Goal: Use online tool/utility: Utilize a website feature to perform a specific function

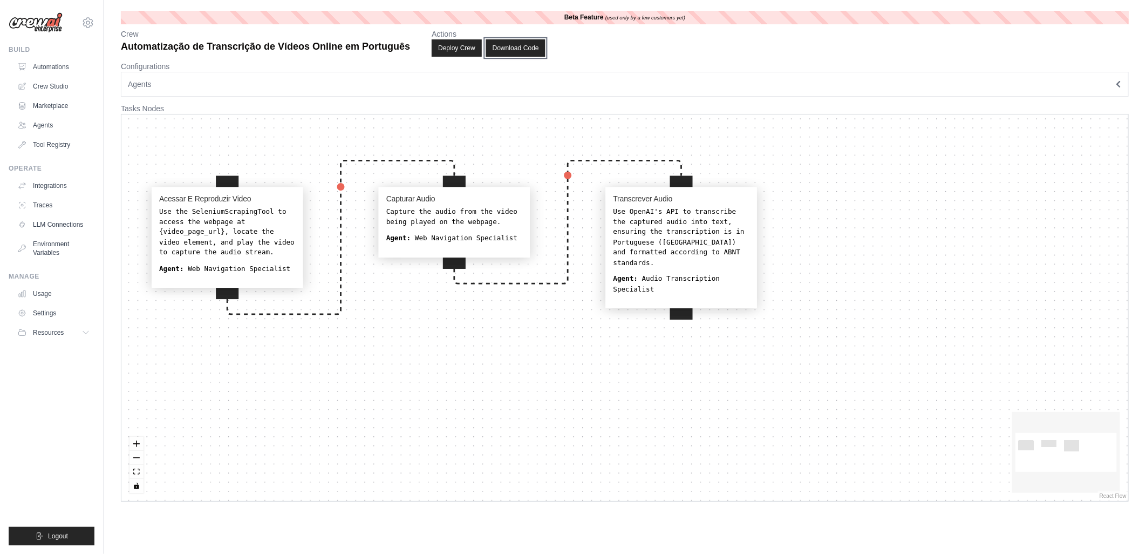
click at [509, 41] on button "Download Code" at bounding box center [515, 47] width 59 height 17
click at [55, 84] on link "Crew Studio" at bounding box center [54, 86] width 81 height 17
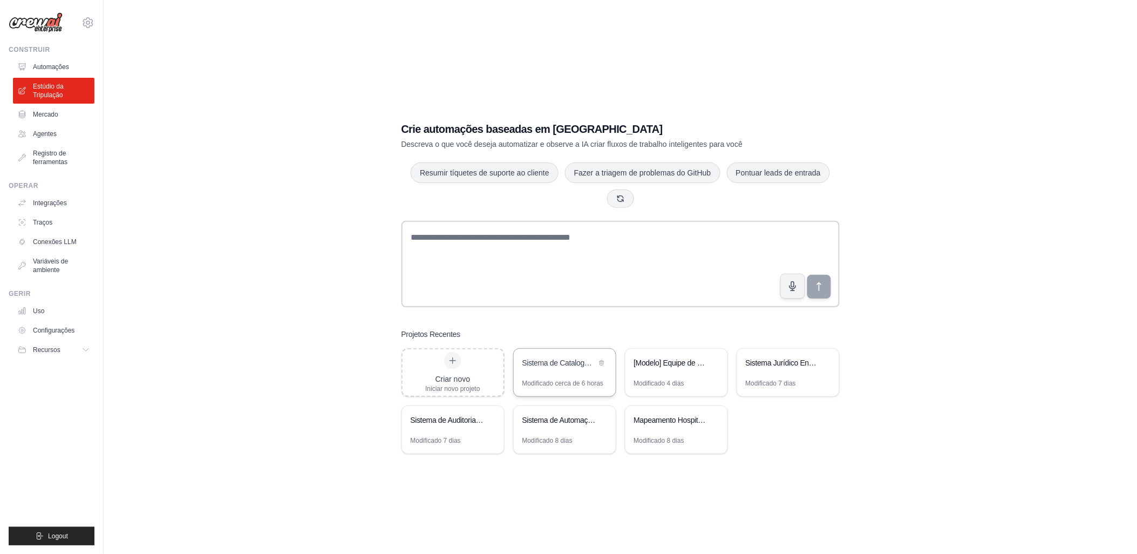
click at [557, 370] on div "Sistema de Catalogação de Favoritos" at bounding box center [559, 363] width 74 height 13
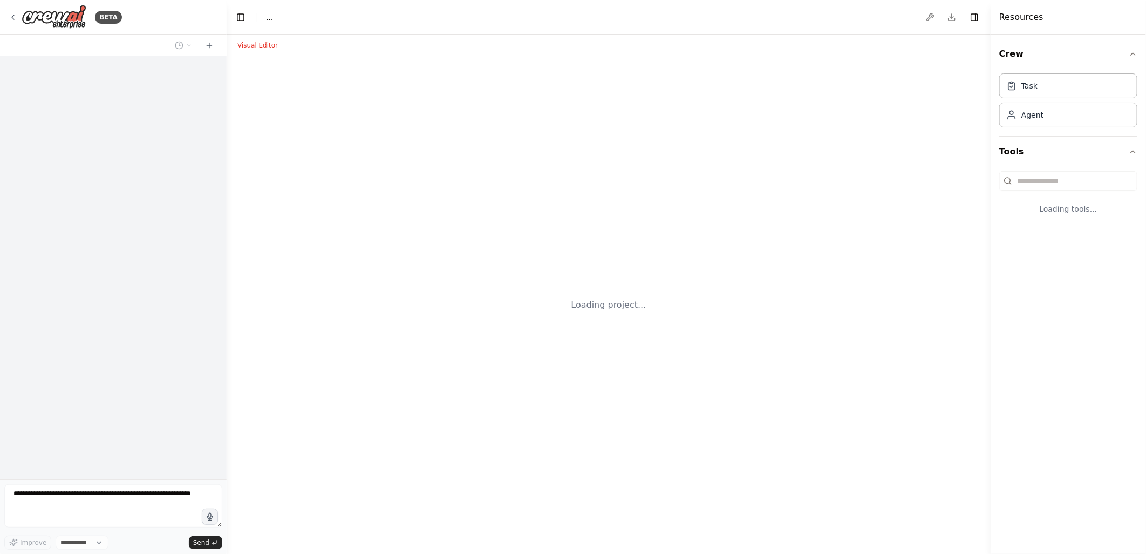
select select "****"
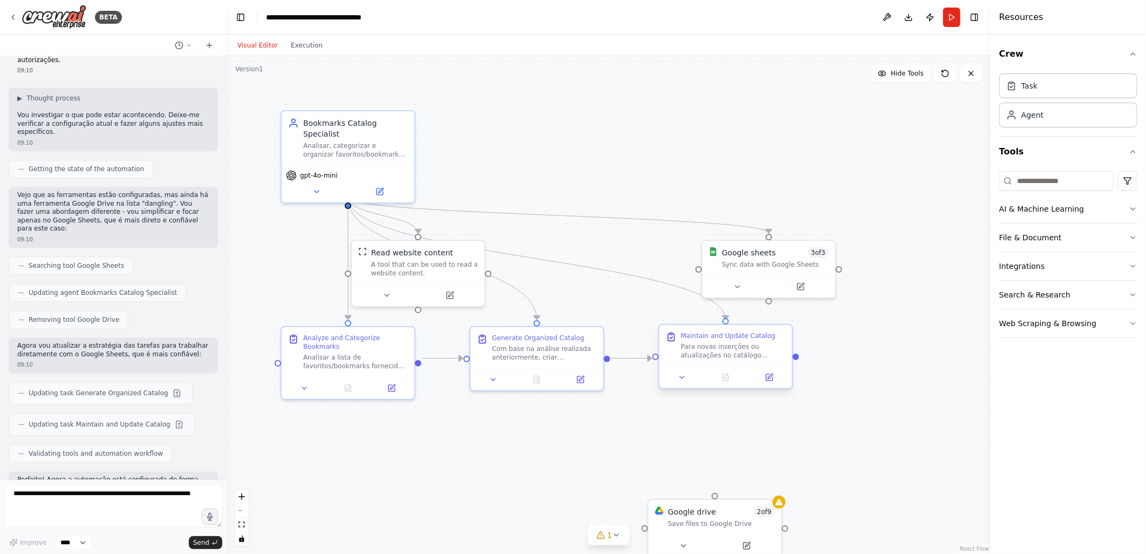
scroll to position [9268, 0]
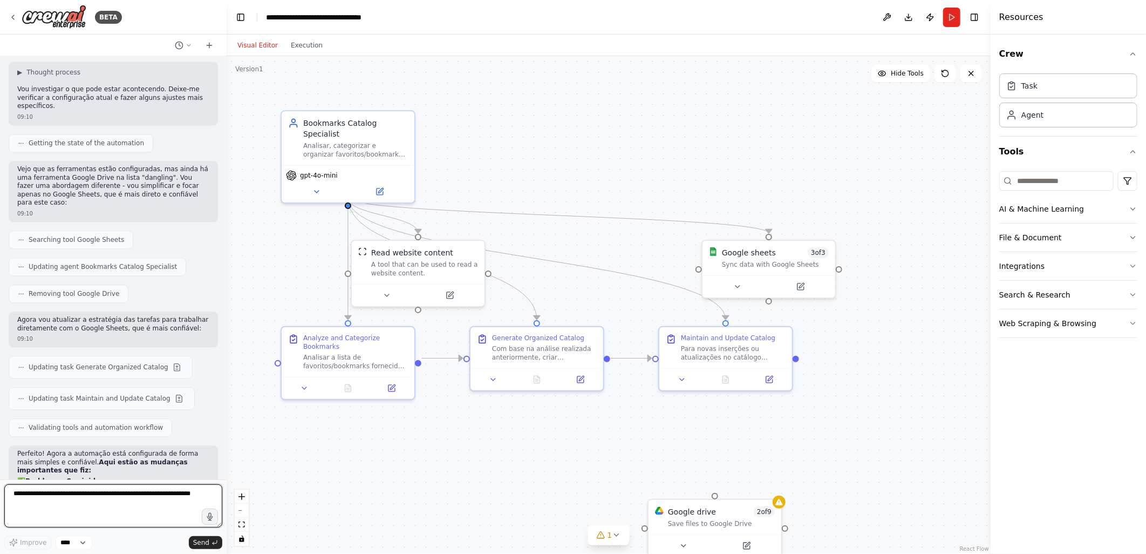
drag, startPoint x: 11, startPoint y: 493, endPoint x: 192, endPoint y: 495, distance: 180.8
click at [192, 495] on textarea at bounding box center [113, 505] width 218 height 43
drag, startPoint x: 146, startPoint y: 493, endPoint x: 197, endPoint y: 516, distance: 56.5
click at [197, 516] on textarea "**********" at bounding box center [113, 505] width 218 height 43
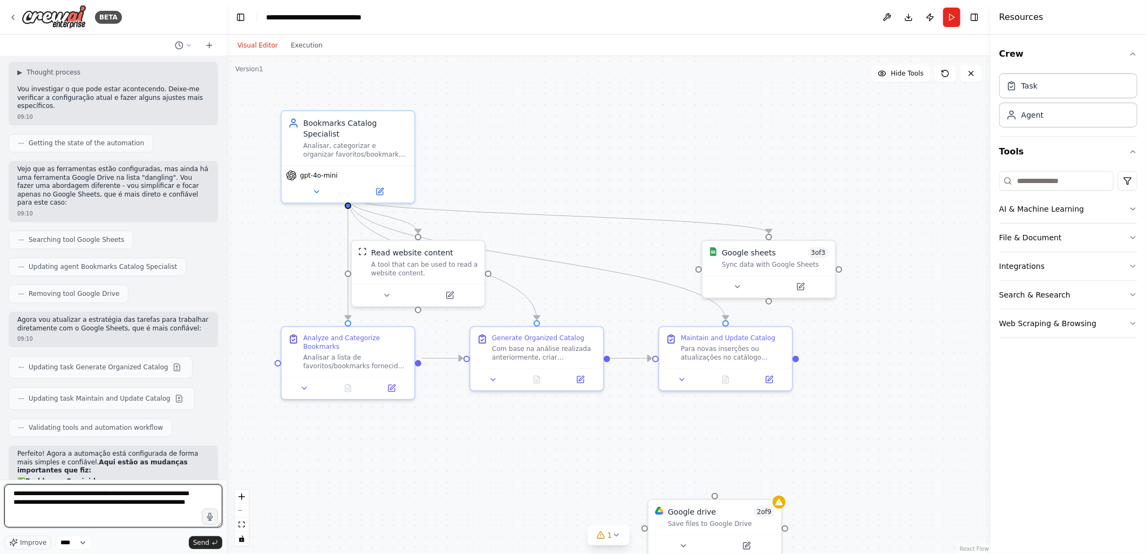
type textarea "**********"
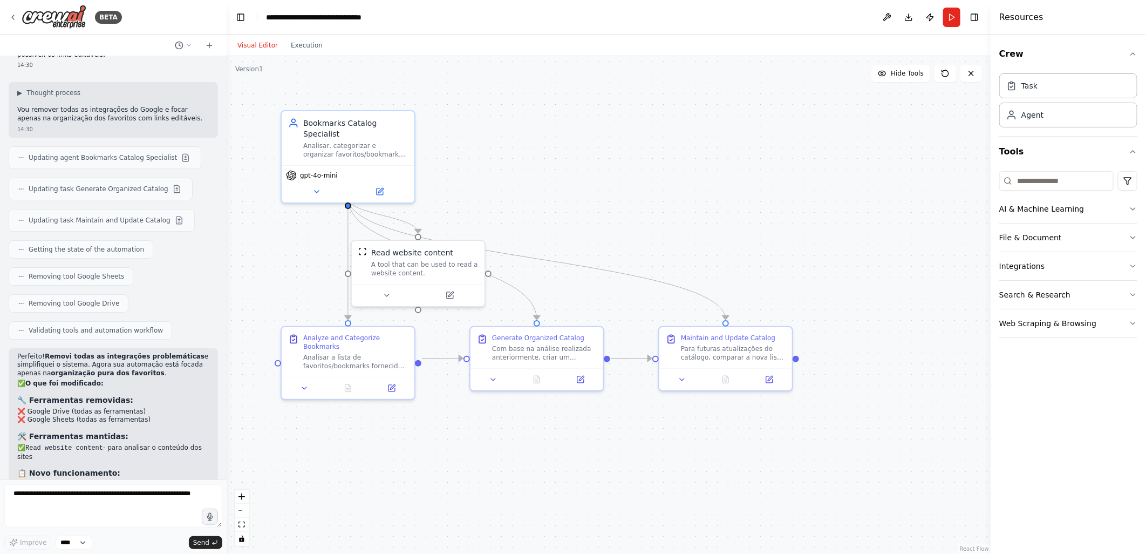
scroll to position [10007, 0]
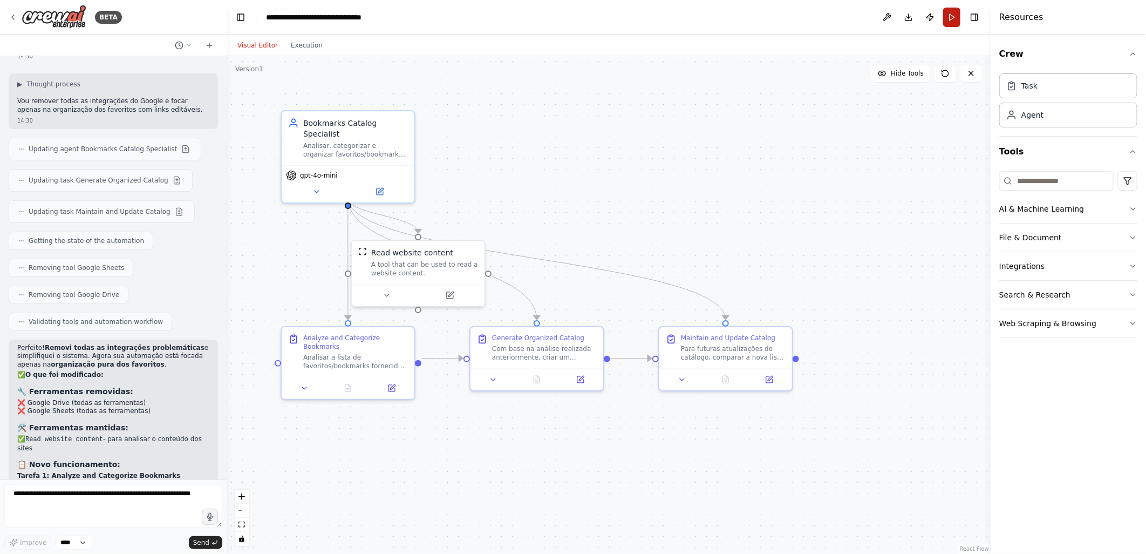
click at [949, 23] on button "Run" at bounding box center [951, 17] width 17 height 19
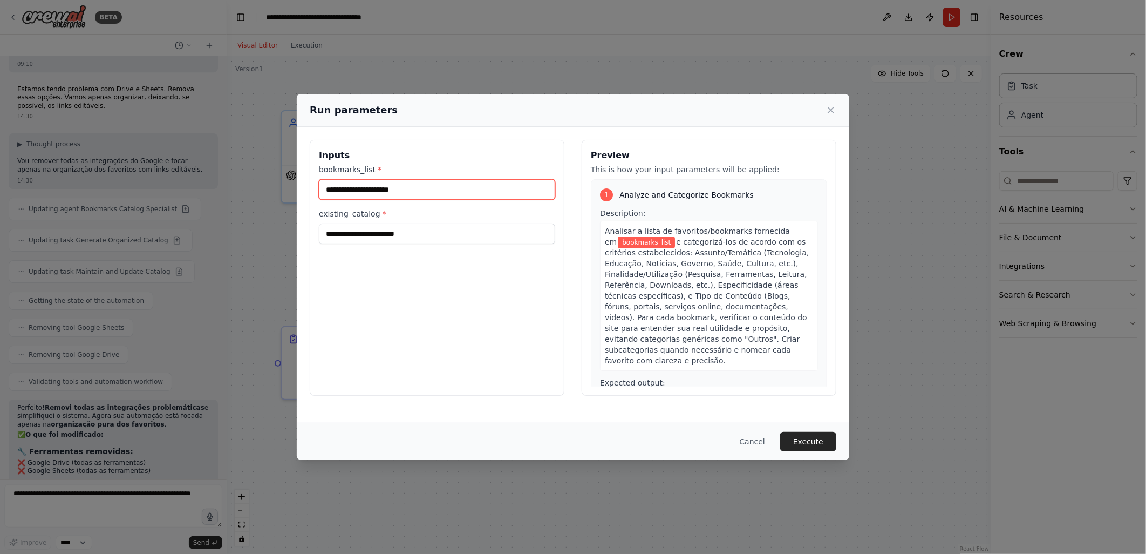
click at [418, 188] on input "bookmarks_list *" at bounding box center [437, 189] width 236 height 21
drag, startPoint x: 361, startPoint y: 363, endPoint x: 376, endPoint y: 352, distance: 18.9
click at [361, 361] on div "Inputs bookmarks_list * existing_catalog *" at bounding box center [437, 268] width 255 height 256
click at [414, 192] on input "bookmarks_list *" at bounding box center [437, 189] width 236 height 21
click at [341, 189] on input "bookmarks_list *" at bounding box center [437, 189] width 236 height 21
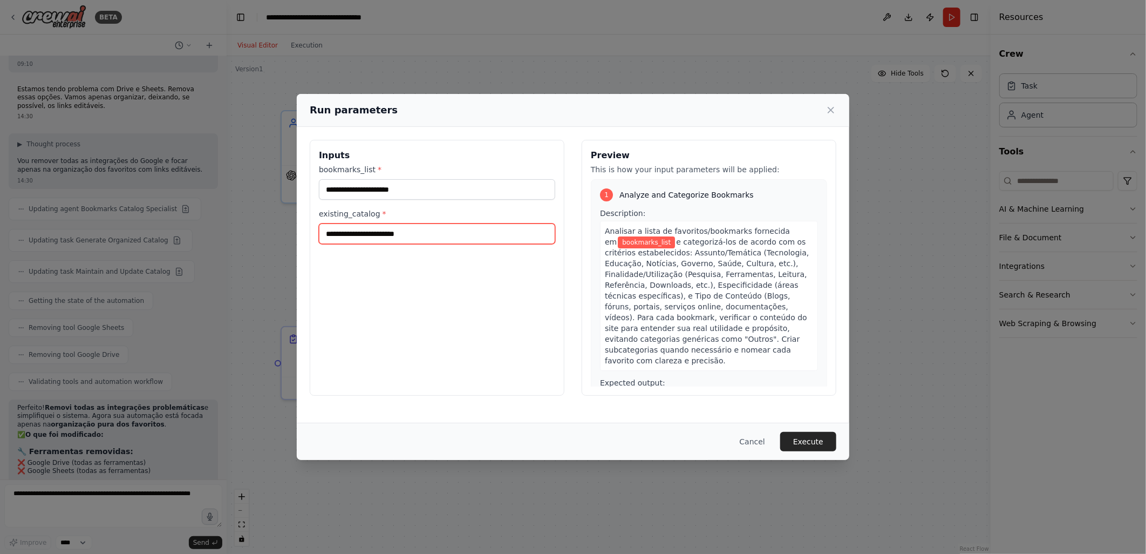
click at [325, 234] on input "existing_catalog *" at bounding box center [437, 233] width 236 height 21
click at [424, 233] on input "existing_catalog *" at bounding box center [437, 233] width 236 height 21
click at [92, 355] on div "Run parameters Inputs bookmarks_list * existing_catalog * Preview This is how y…" at bounding box center [573, 277] width 1146 height 554
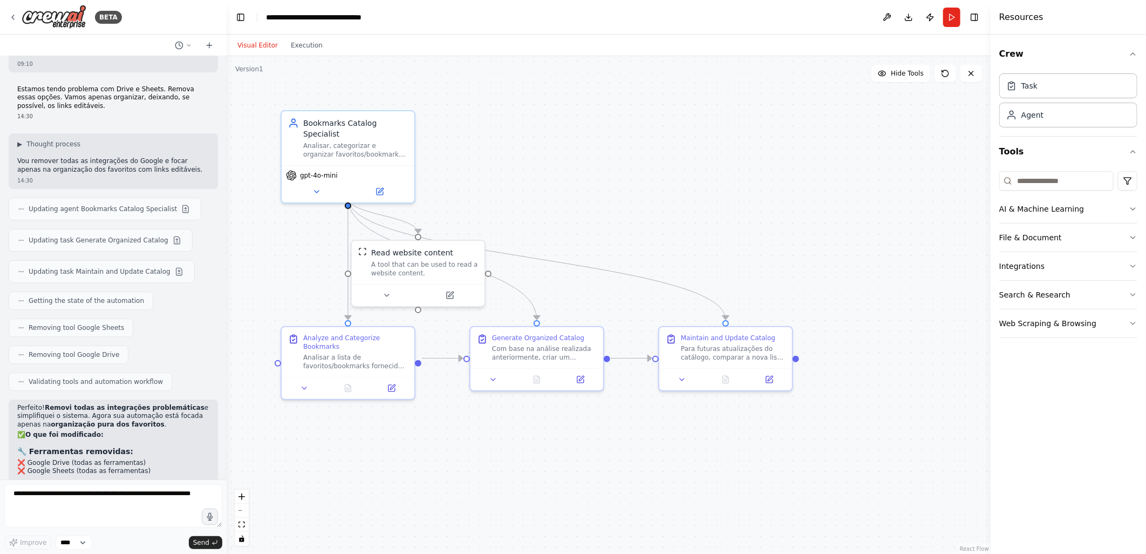
scroll to position [10007, 0]
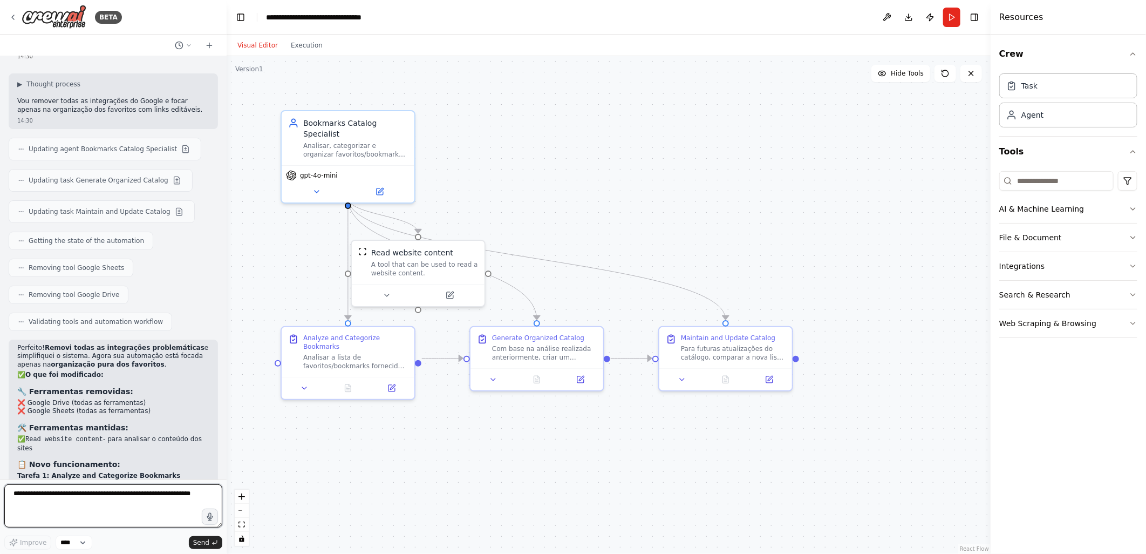
click at [65, 491] on textarea at bounding box center [113, 505] width 218 height 43
type textarea "**********"
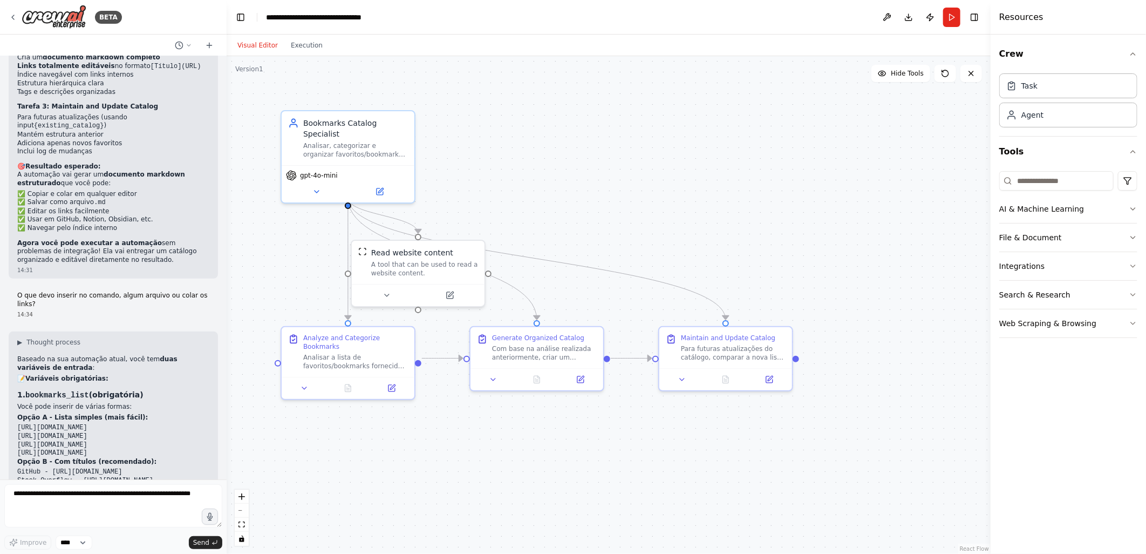
scroll to position [10487, 0]
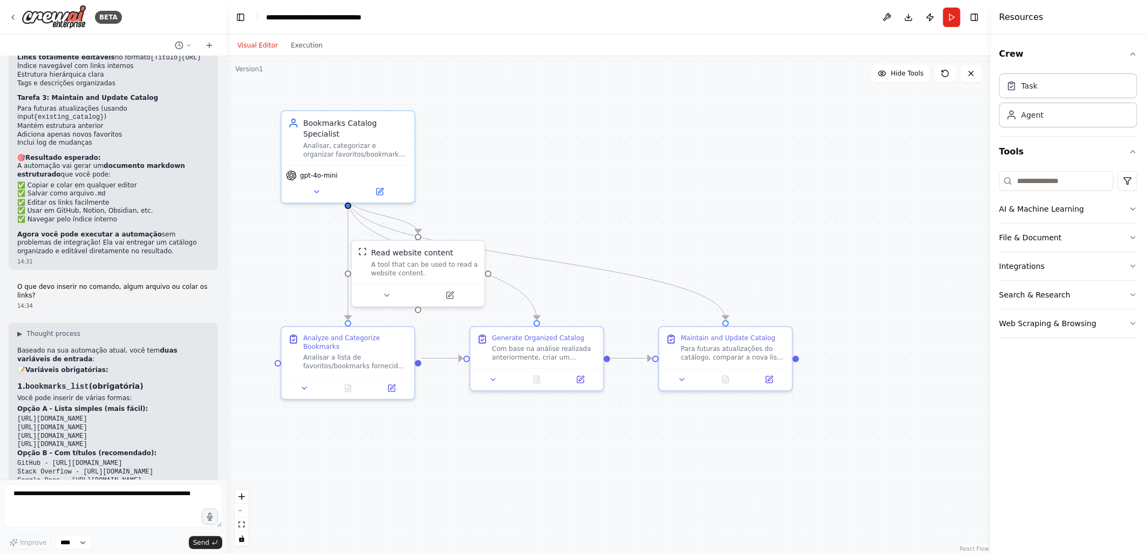
click at [162, 415] on pre "https://github.com https://stackoverflow.com https://docs.google.com https://yo…" at bounding box center [113, 431] width 192 height 33
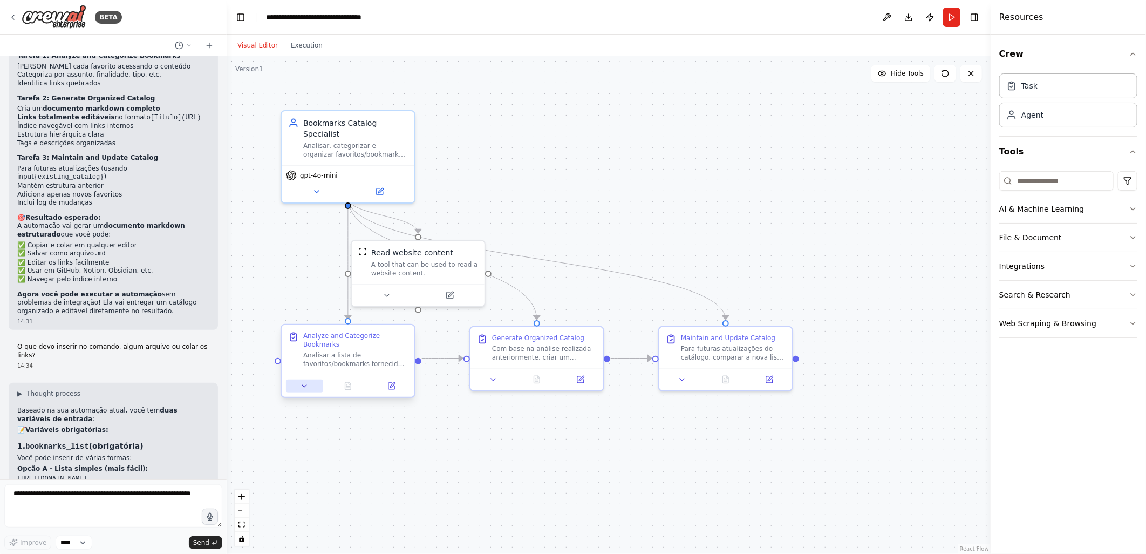
click at [303, 382] on icon at bounding box center [304, 386] width 9 height 9
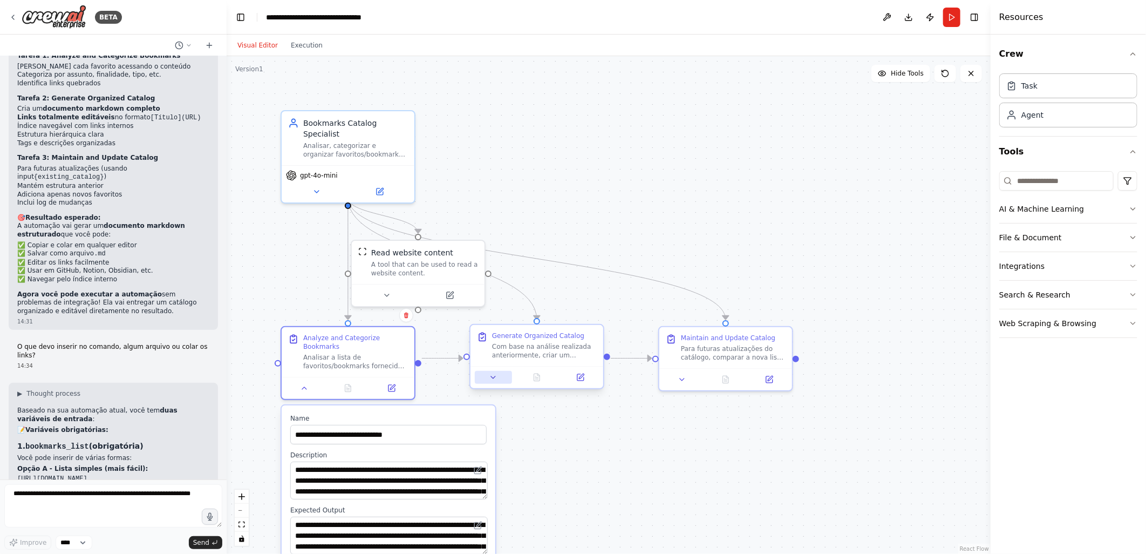
click at [489, 376] on icon at bounding box center [493, 377] width 9 height 9
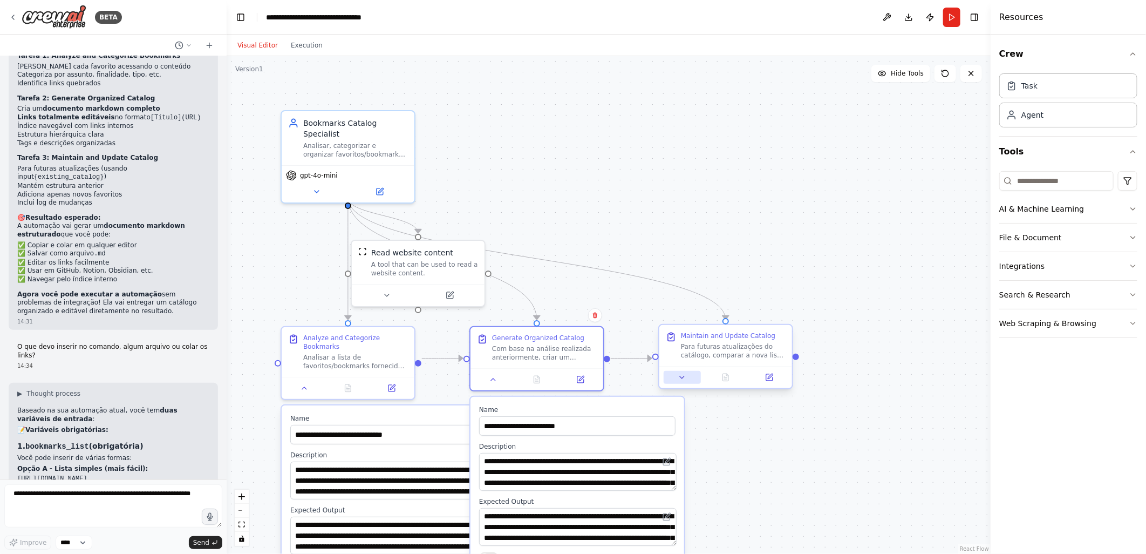
click at [682, 380] on icon at bounding box center [682, 377] width 9 height 9
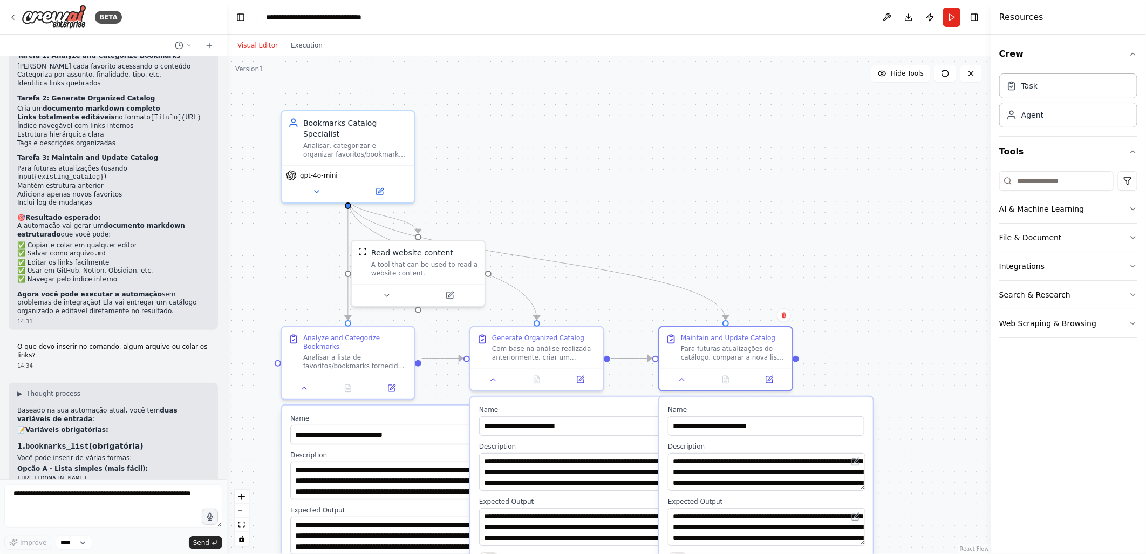
click at [649, 240] on div ".deletable-edge-delete-btn { width: 20px; height: 20px; border: 0px solid #ffff…" at bounding box center [609, 305] width 764 height 498
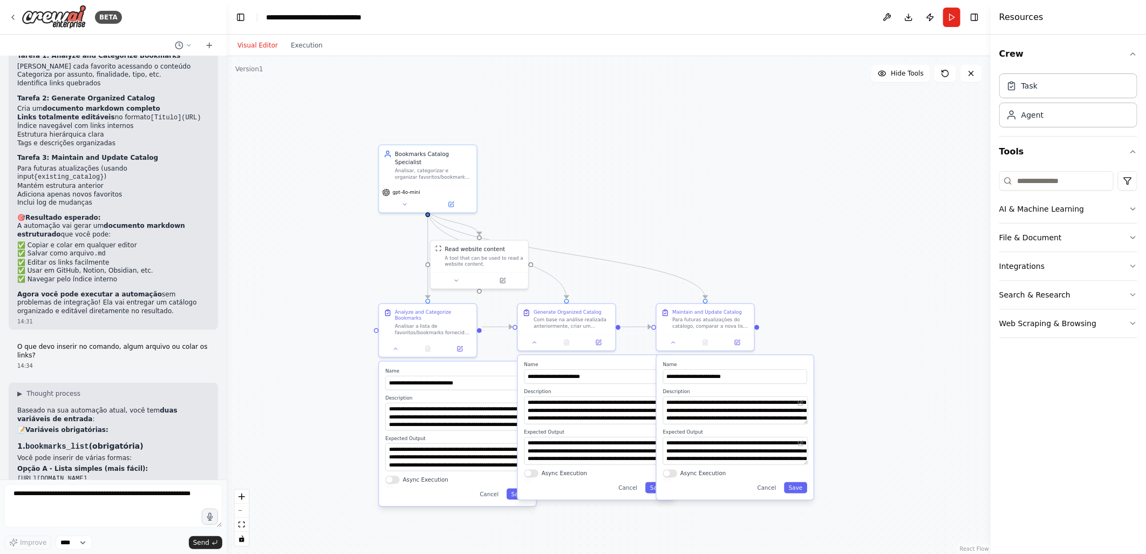
scroll to position [10487, 0]
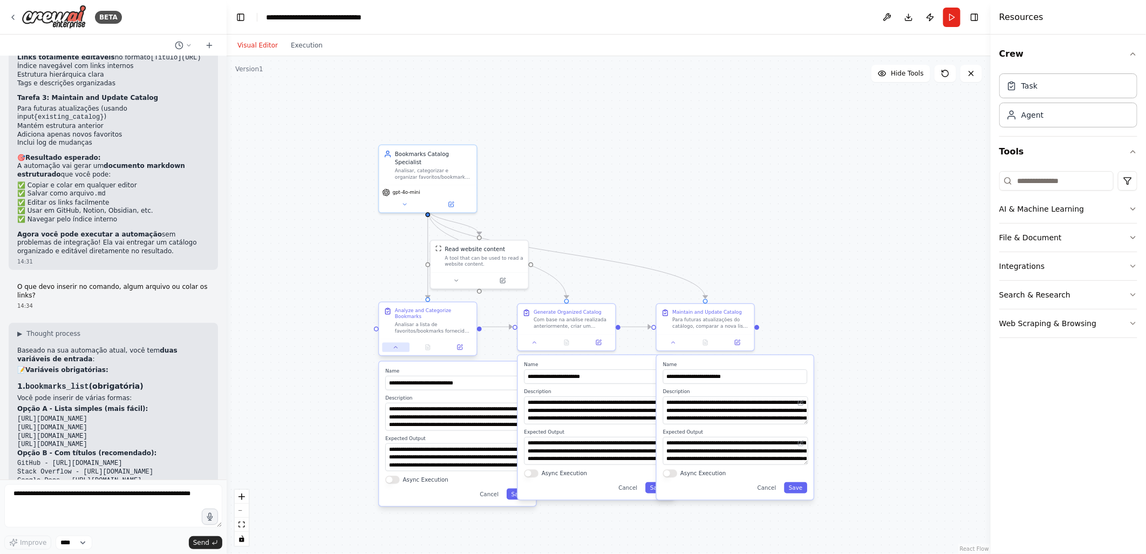
click at [396, 344] on icon at bounding box center [396, 347] width 6 height 6
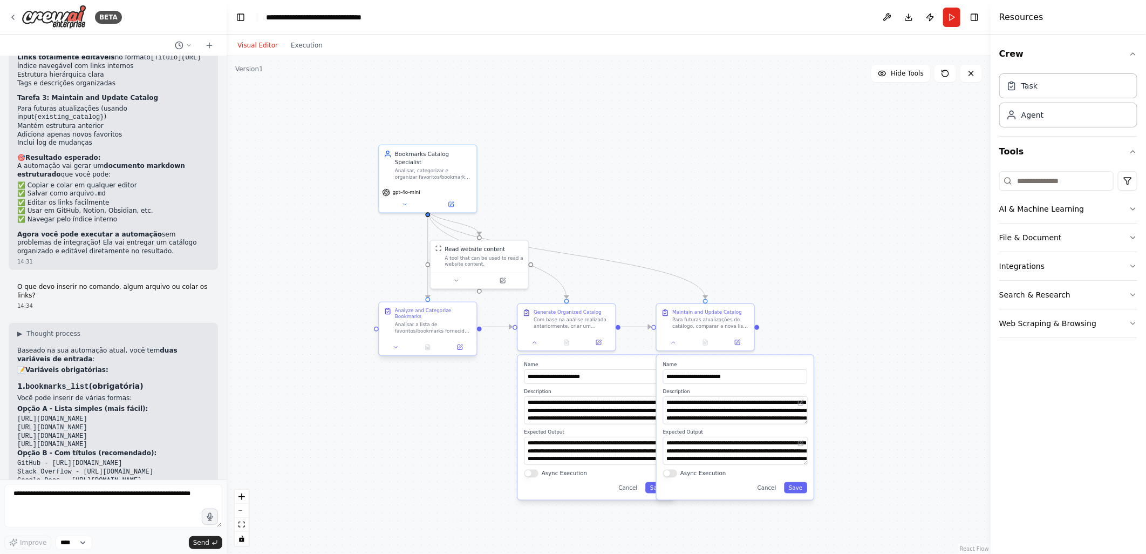
click at [404, 328] on div "Analyze and Categorize Bookmarks Analisar a lista de favoritos/bookmarks fornec…" at bounding box center [428, 320] width 98 height 37
click at [952, 17] on button "Run" at bounding box center [951, 17] width 17 height 19
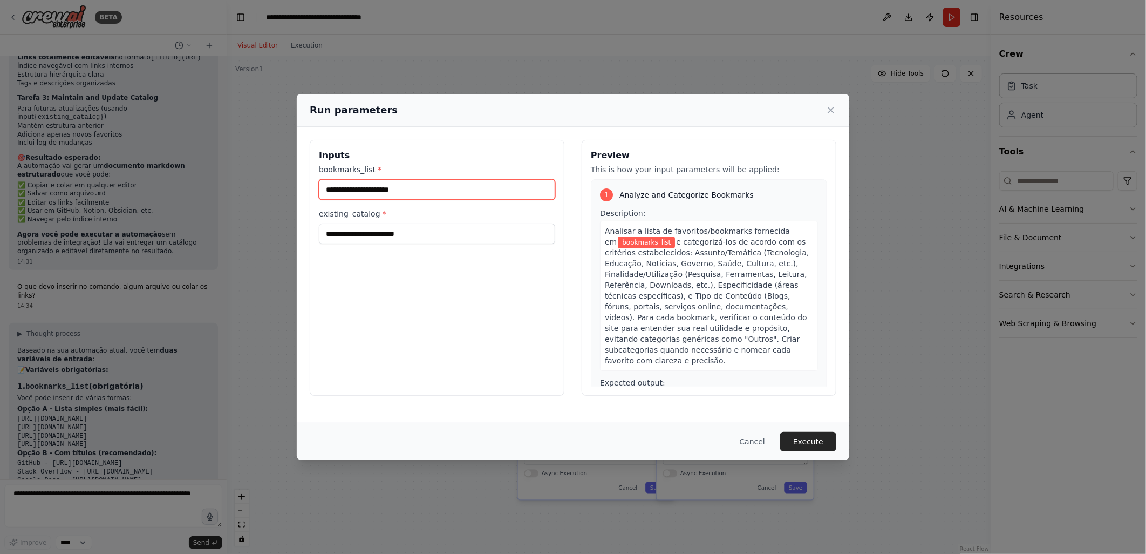
click at [327, 190] on input "bookmarks_list *" at bounding box center [437, 189] width 236 height 21
paste input "**********"
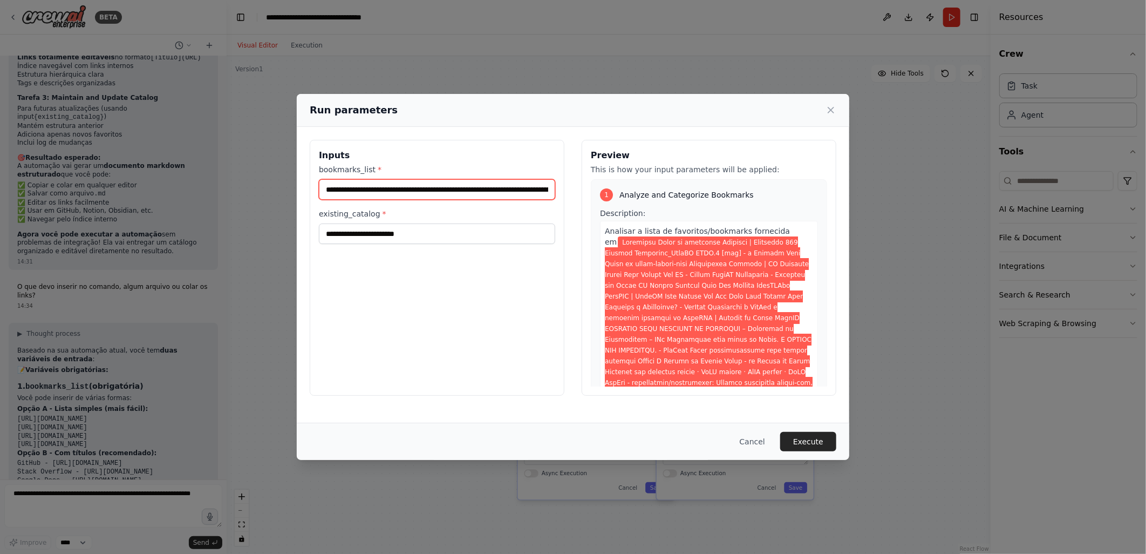
scroll to position [0, 16727]
type input "**********"
click at [806, 440] on button "Execute" at bounding box center [808, 441] width 56 height 19
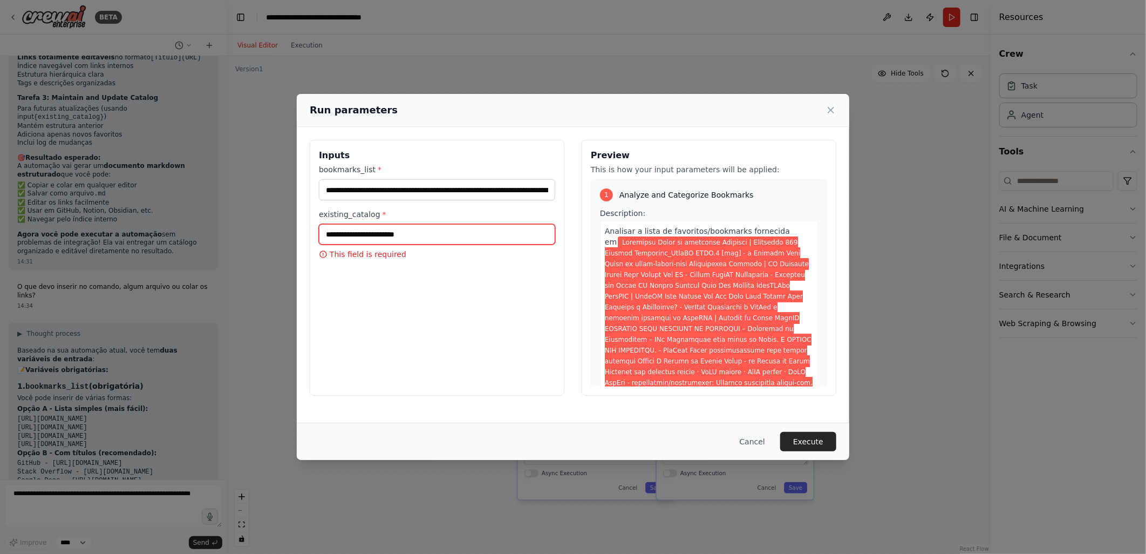
click at [325, 236] on input "existing_catalog *" at bounding box center [437, 234] width 236 height 21
type input "******"
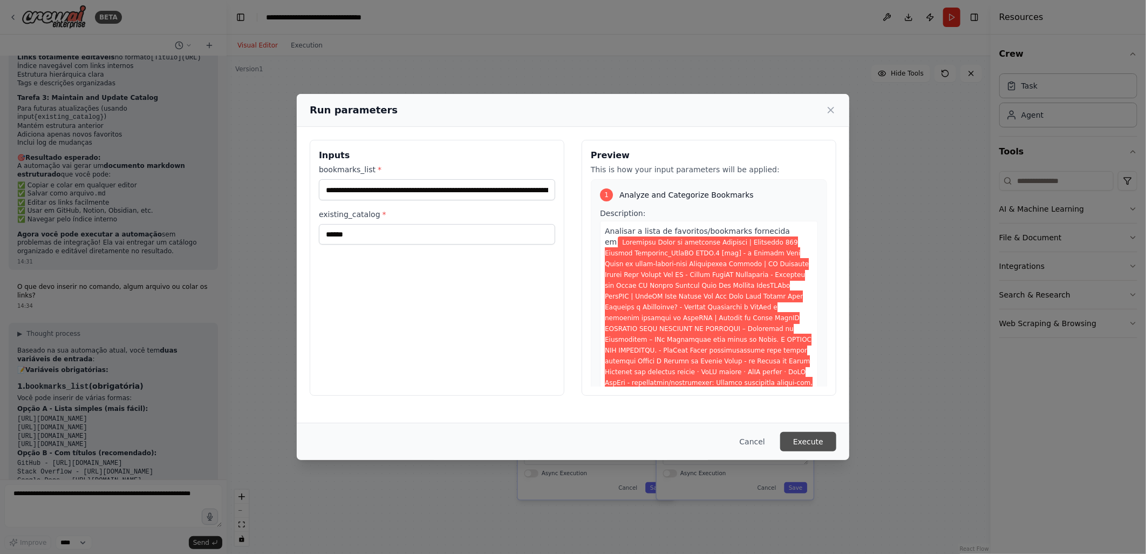
click at [810, 439] on button "Execute" at bounding box center [808, 441] width 56 height 19
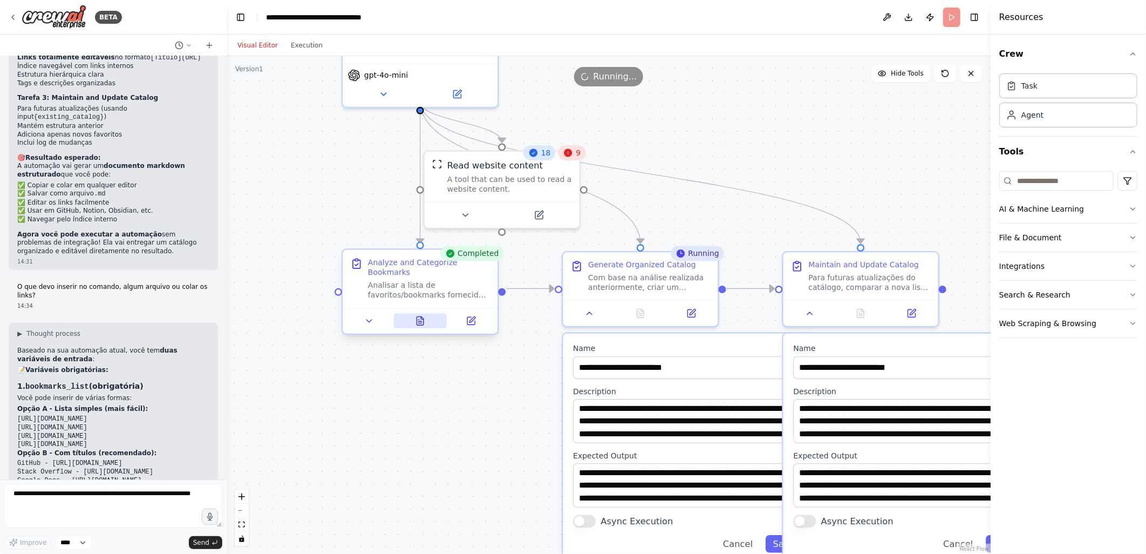
click at [418, 317] on icon at bounding box center [420, 321] width 6 height 9
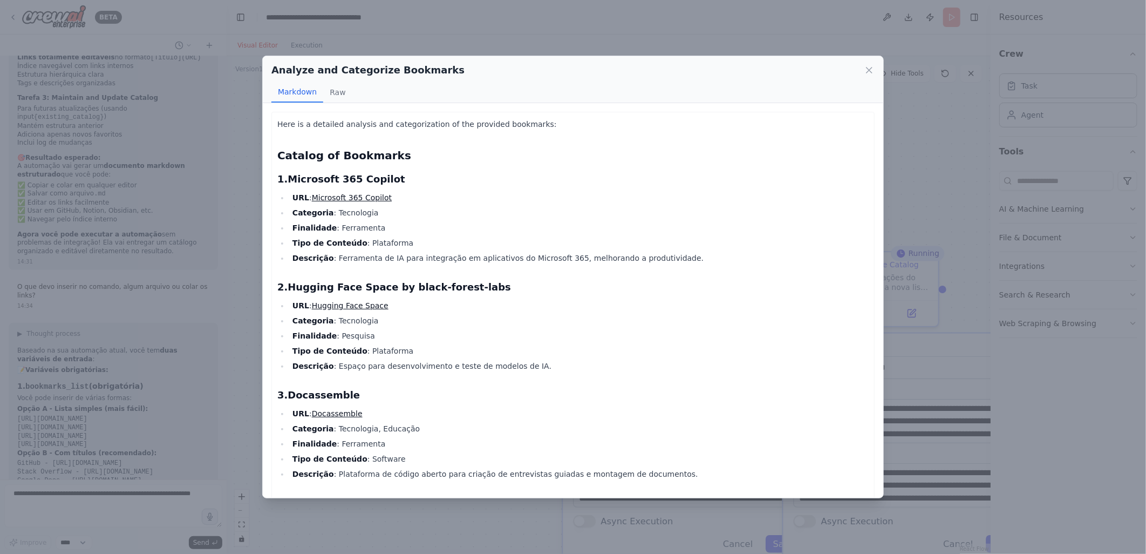
click at [875, 74] on div "Analyze and Categorize Bookmarks Markdown Raw" at bounding box center [573, 79] width 621 height 47
click at [871, 69] on icon at bounding box center [869, 70] width 11 height 11
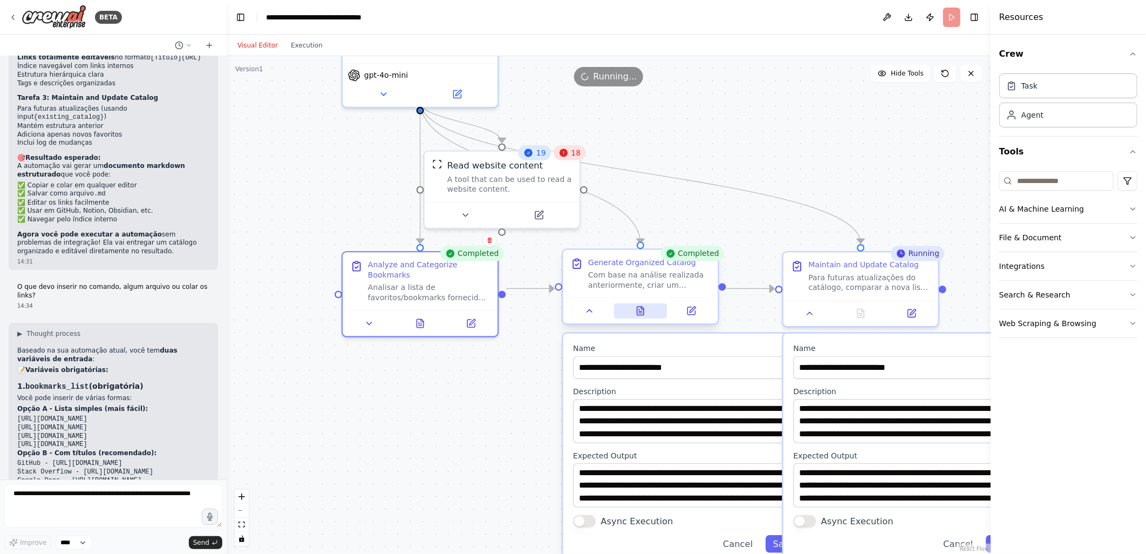
click at [640, 309] on icon at bounding box center [639, 309] width 1 height 0
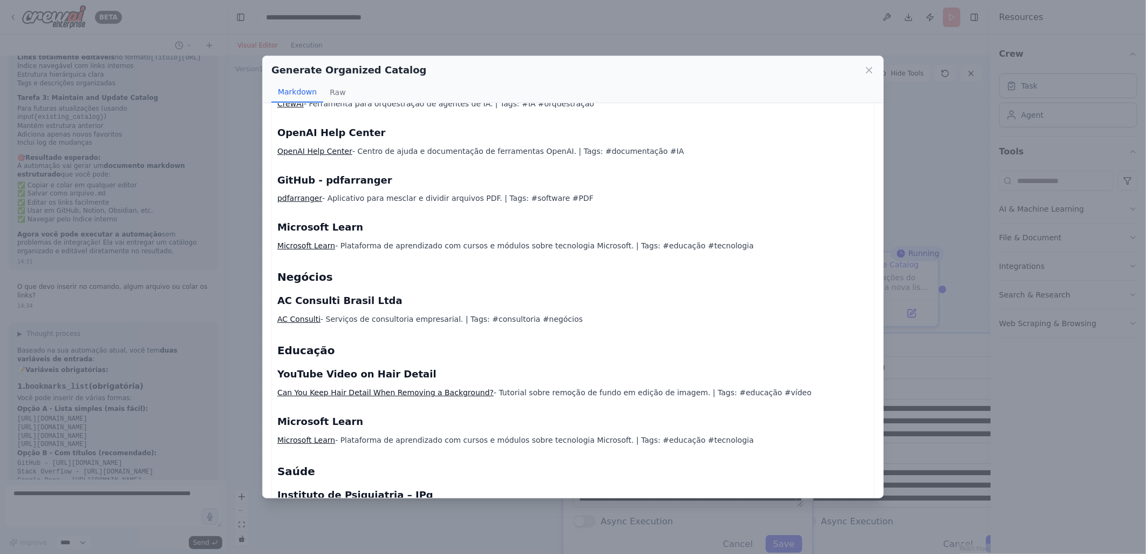
scroll to position [854, 0]
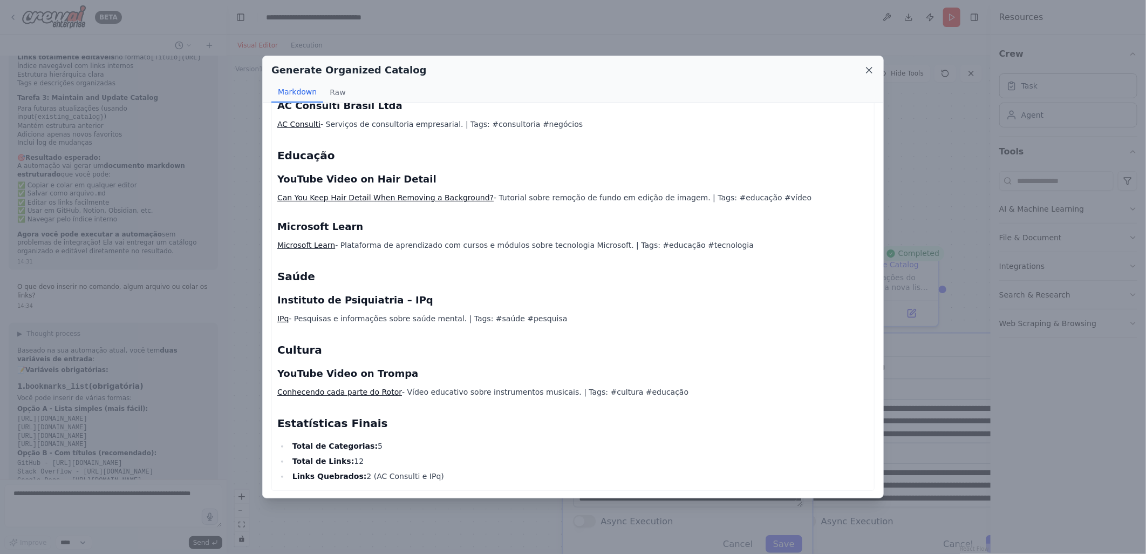
click at [868, 70] on icon at bounding box center [869, 70] width 11 height 11
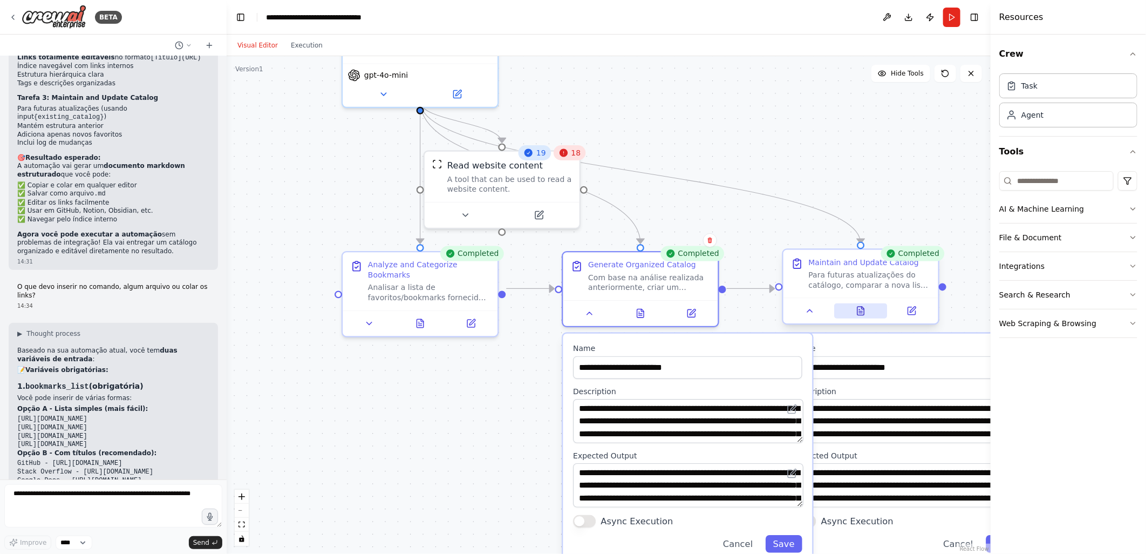
click at [860, 311] on icon at bounding box center [861, 311] width 6 height 9
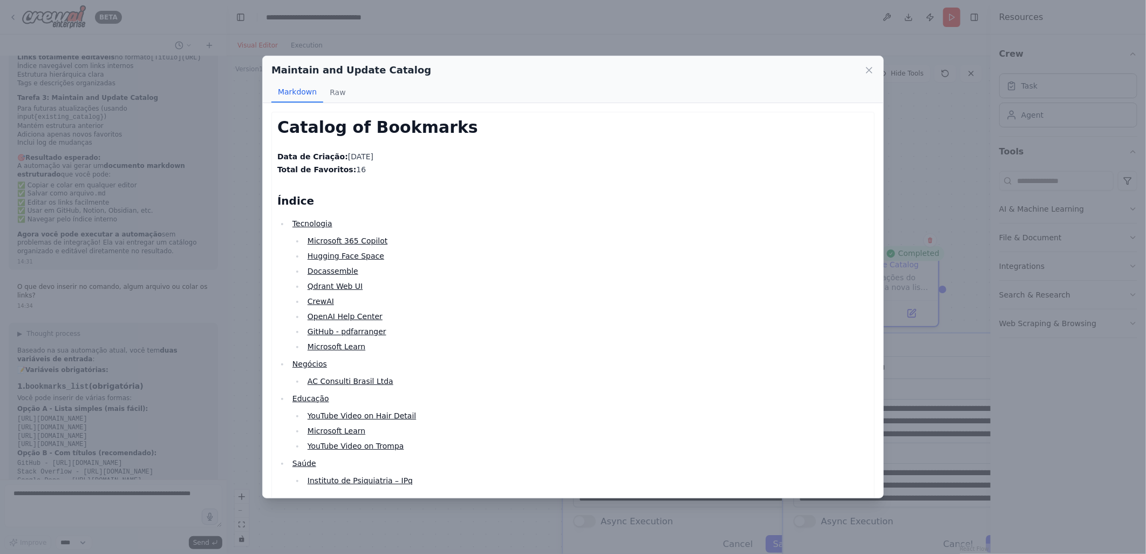
click at [591, 249] on li "Hugging Face Space" at bounding box center [586, 255] width 565 height 13
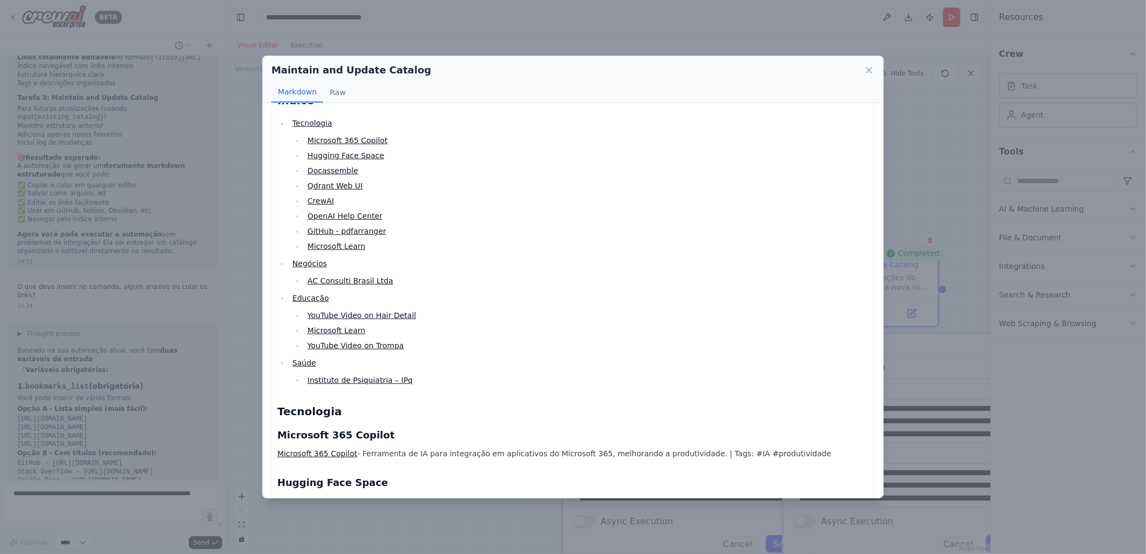
scroll to position [0, 0]
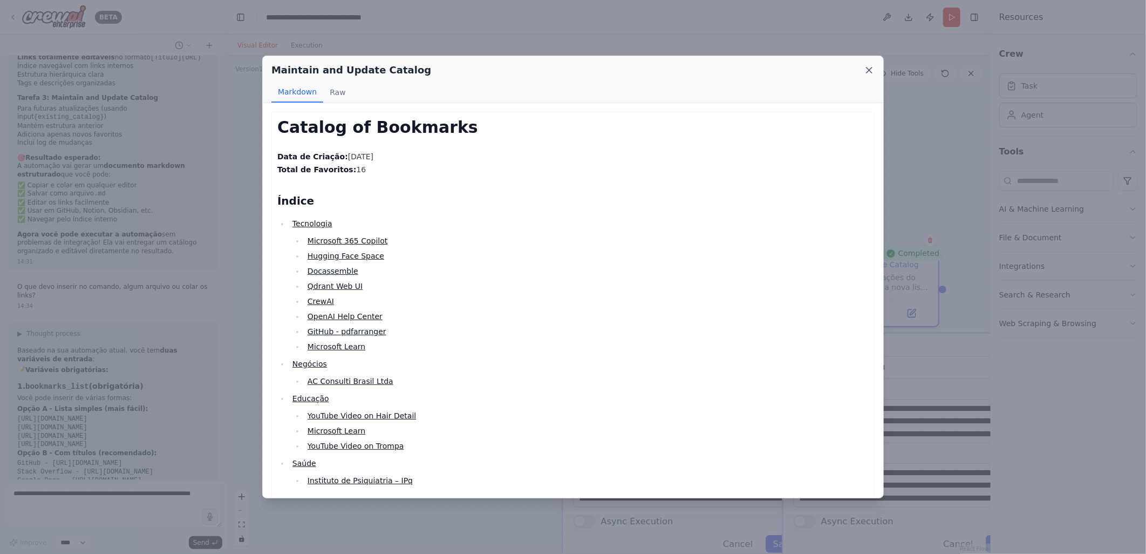
click at [867, 69] on icon at bounding box center [869, 70] width 11 height 11
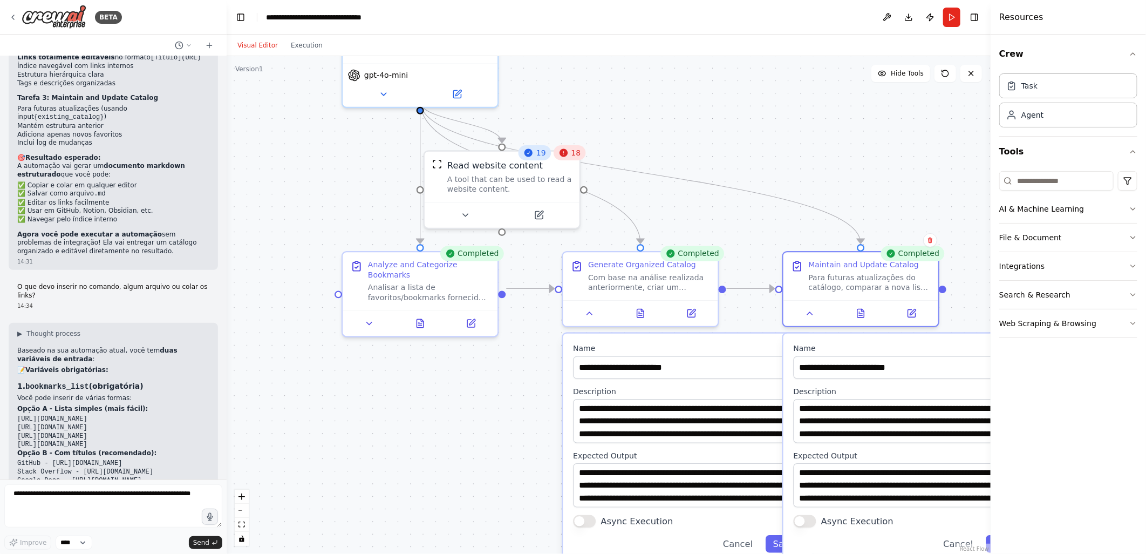
click at [668, 26] on header "**********" at bounding box center [609, 17] width 764 height 35
click at [460, 398] on div ".deletable-edge-delete-btn { width: 20px; height: 20px; border: 0px solid #ffff…" at bounding box center [609, 305] width 764 height 498
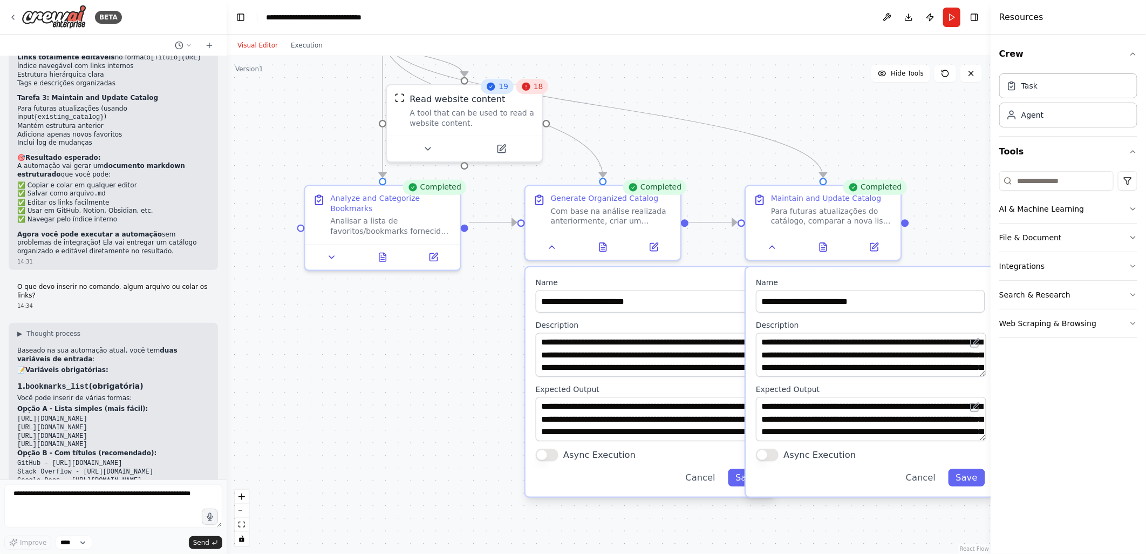
drag, startPoint x: 489, startPoint y: 395, endPoint x: 463, endPoint y: 323, distance: 77.2
click at [463, 323] on div ".deletable-edge-delete-btn { width: 20px; height: 20px; border: 0px solid #ffff…" at bounding box center [609, 305] width 764 height 498
click at [379, 250] on icon at bounding box center [382, 254] width 6 height 9
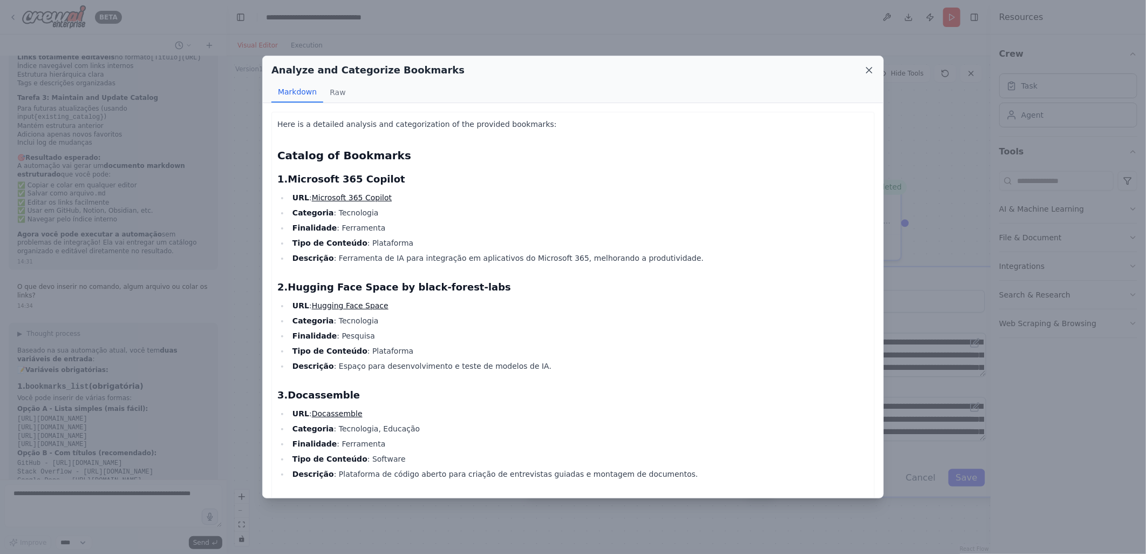
click at [868, 70] on icon at bounding box center [869, 70] width 11 height 11
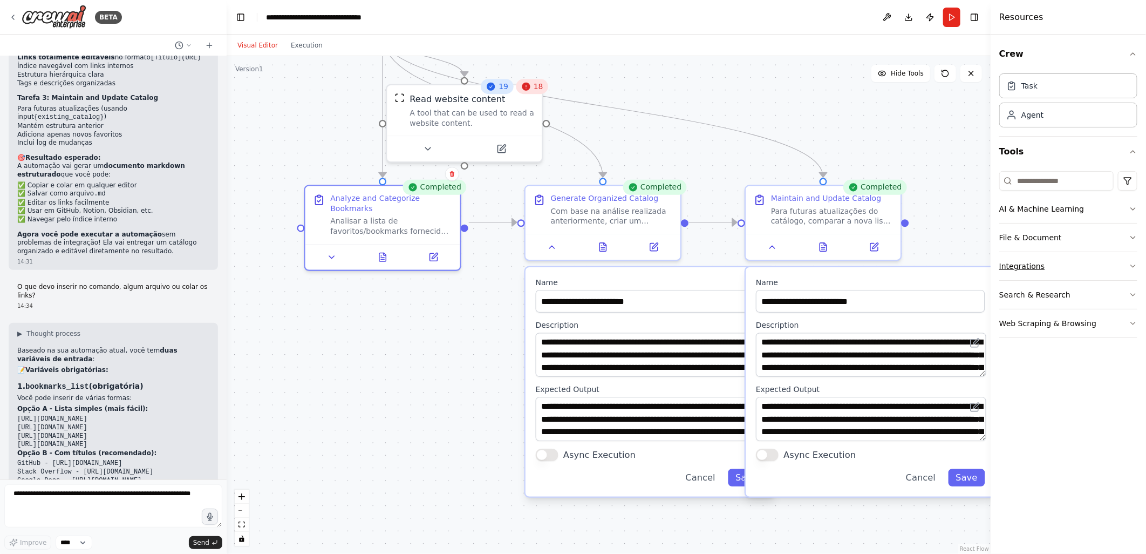
click at [1020, 267] on button "Integrations" at bounding box center [1068, 266] width 138 height 28
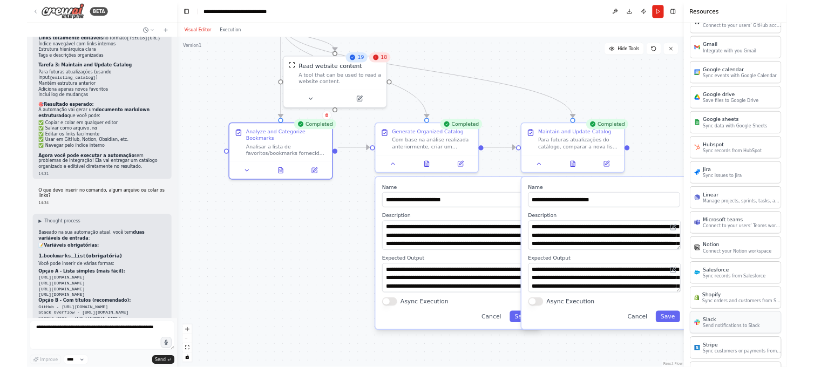
scroll to position [530, 0]
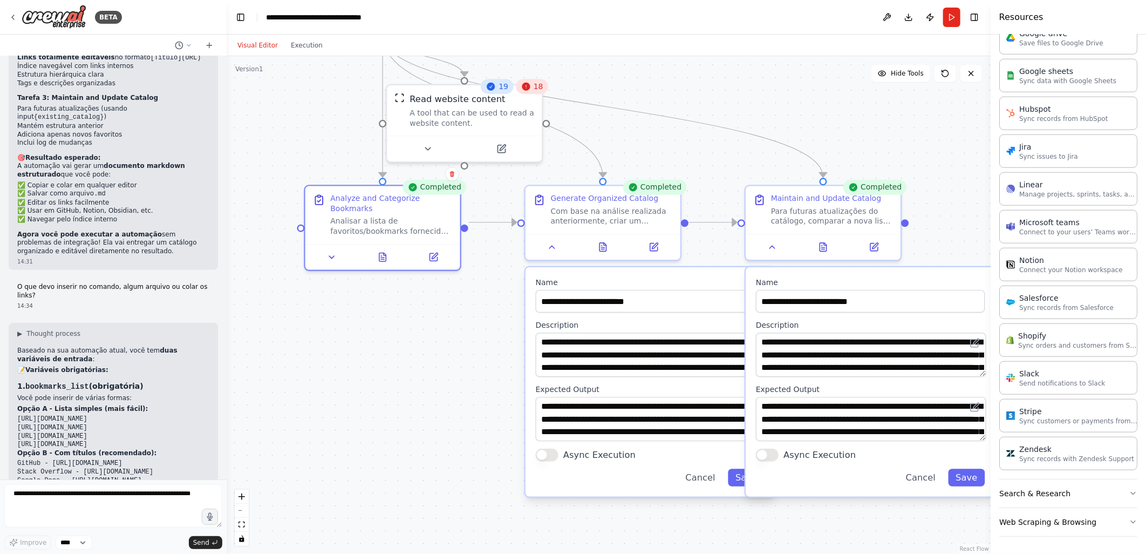
click at [287, 354] on div ".deletable-edge-delete-btn { width: 20px; height: 20px; border: 0px solid #ffff…" at bounding box center [609, 305] width 764 height 498
click at [811, 108] on div ".deletable-edge-delete-btn { width: 20px; height: 20px; border: 0px solid #ffff…" at bounding box center [609, 305] width 764 height 498
click at [909, 17] on button "Download" at bounding box center [908, 17] width 17 height 19
drag, startPoint x: 64, startPoint y: 497, endPoint x: 71, endPoint y: 494, distance: 7.5
click at [64, 497] on textarea at bounding box center [113, 505] width 218 height 43
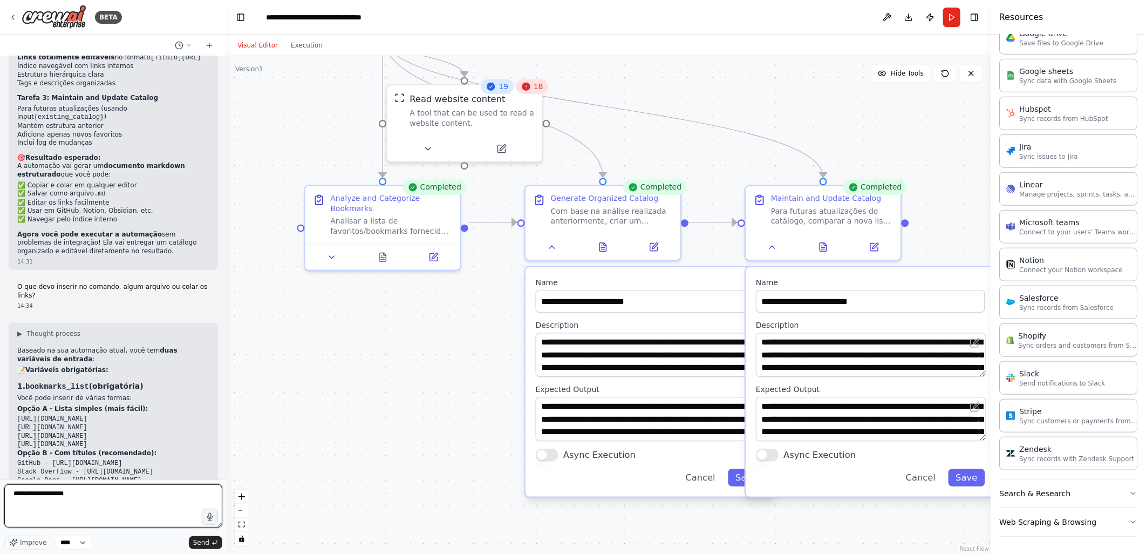
click at [74, 494] on textarea "**********" at bounding box center [113, 505] width 218 height 43
type textarea "**********"
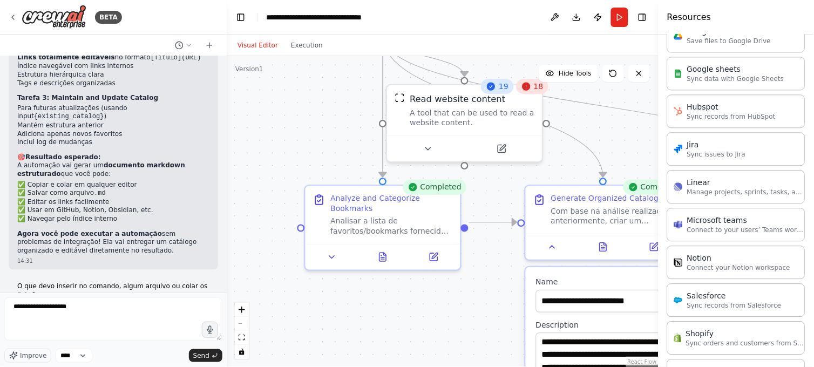
click at [314, 122] on div ".deletable-edge-delete-btn { width: 20px; height: 20px; border: 0px solid #ffff…" at bounding box center [443, 211] width 432 height 311
